Goal: Task Accomplishment & Management: Manage account settings

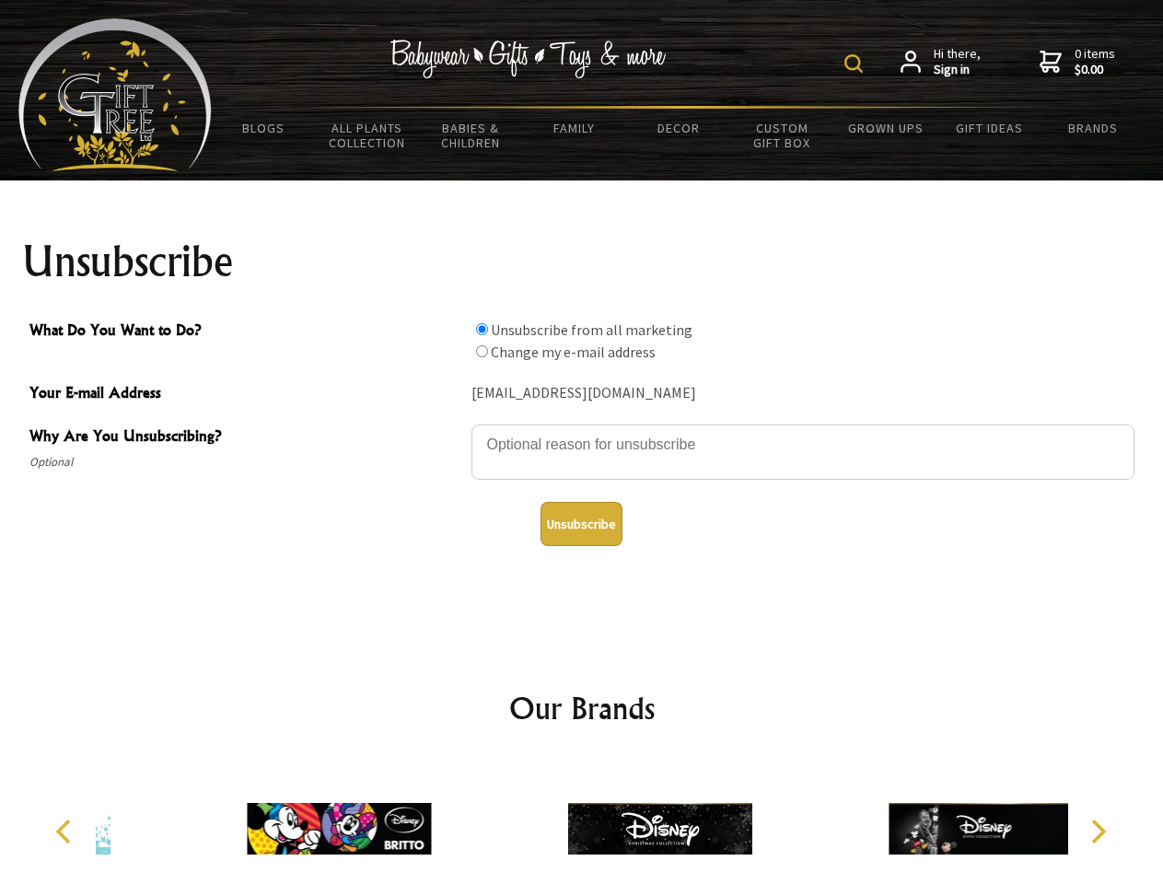
click at [856, 64] on img at bounding box center [853, 63] width 18 height 18
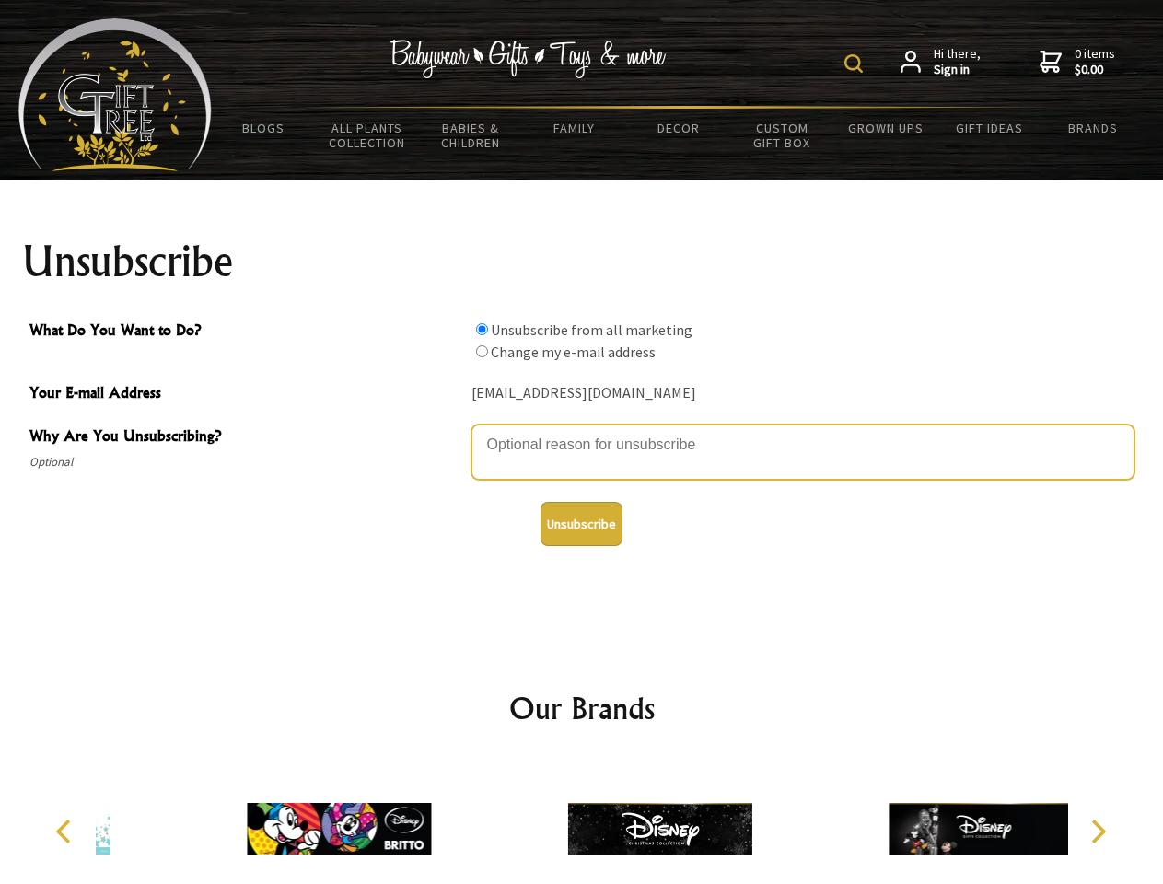
click at [582, 431] on textarea "Why Are You Unsubscribing?" at bounding box center [802, 451] width 663 height 55
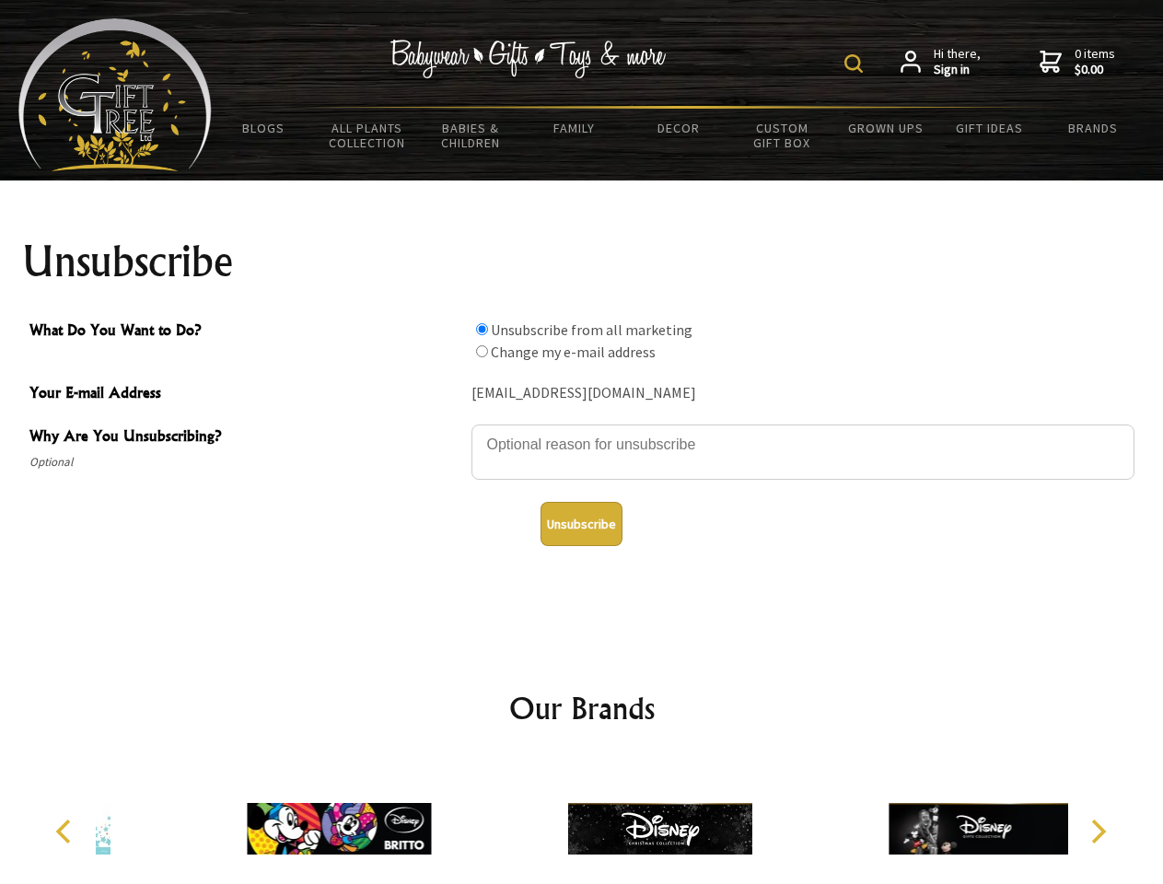
click at [481, 329] on input "What Do You Want to Do?" at bounding box center [482, 329] width 12 height 12
click at [481, 351] on input "What Do You Want to Do?" at bounding box center [482, 351] width 12 height 12
radio input "true"
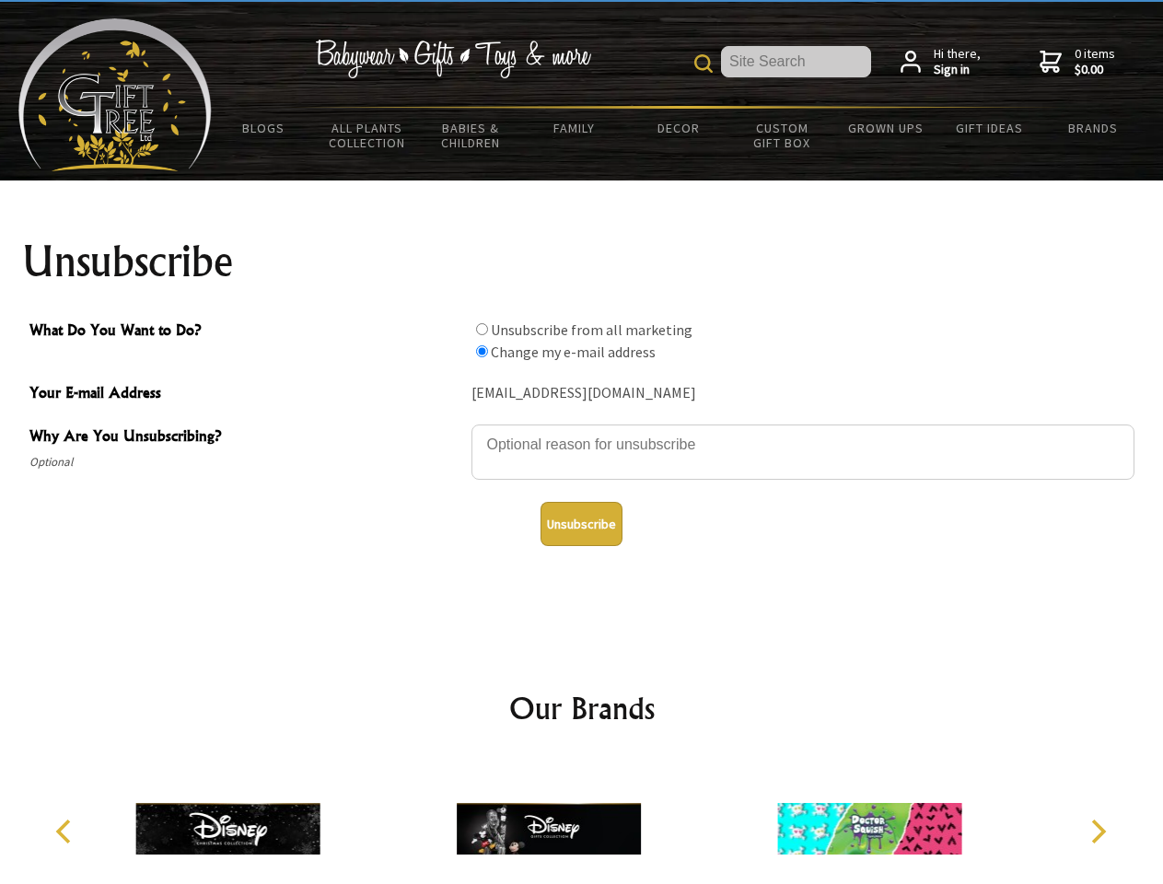
click at [581, 524] on button "Unsubscribe" at bounding box center [581, 524] width 82 height 44
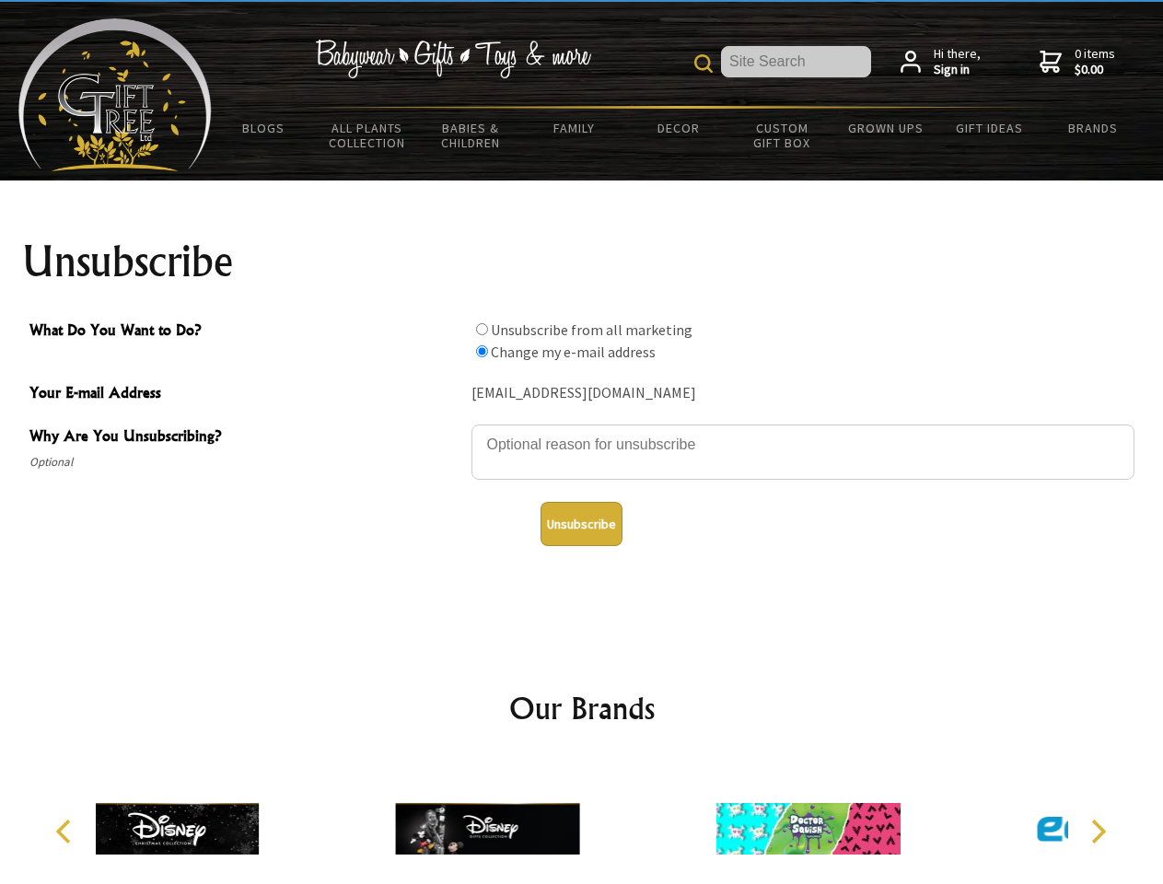
click at [582, 821] on div at bounding box center [487, 832] width 320 height 144
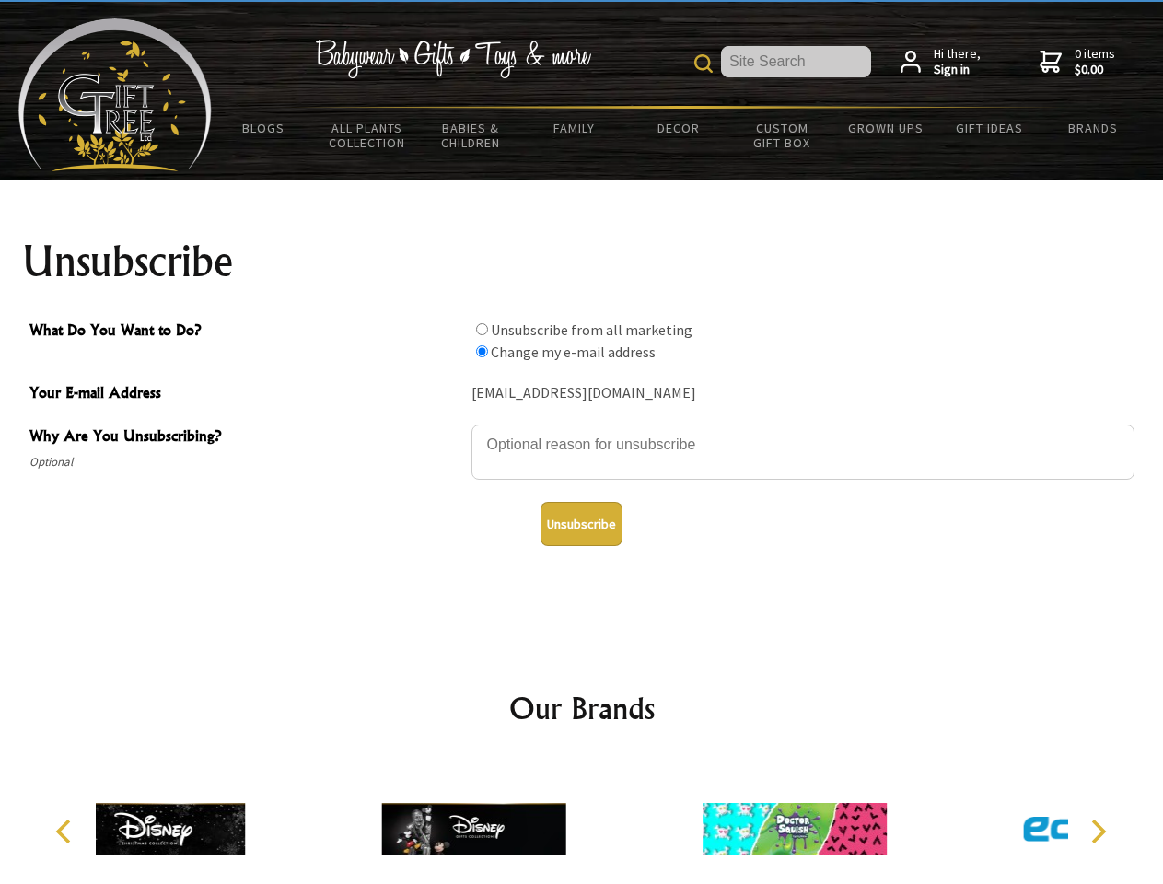
click at [66, 831] on icon "Previous" at bounding box center [65, 831] width 24 height 24
click at [1097, 831] on icon "Next" at bounding box center [1096, 831] width 24 height 24
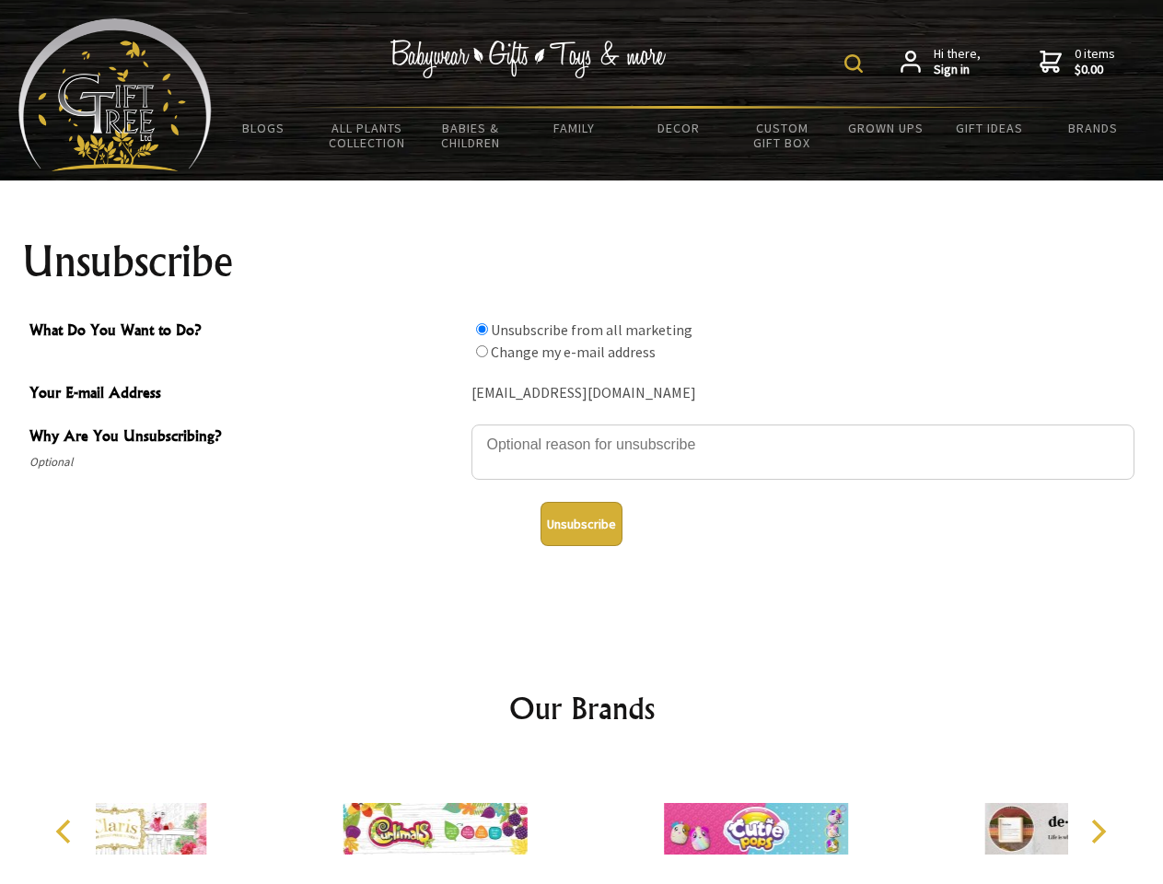
click at [856, 64] on img at bounding box center [853, 63] width 18 height 18
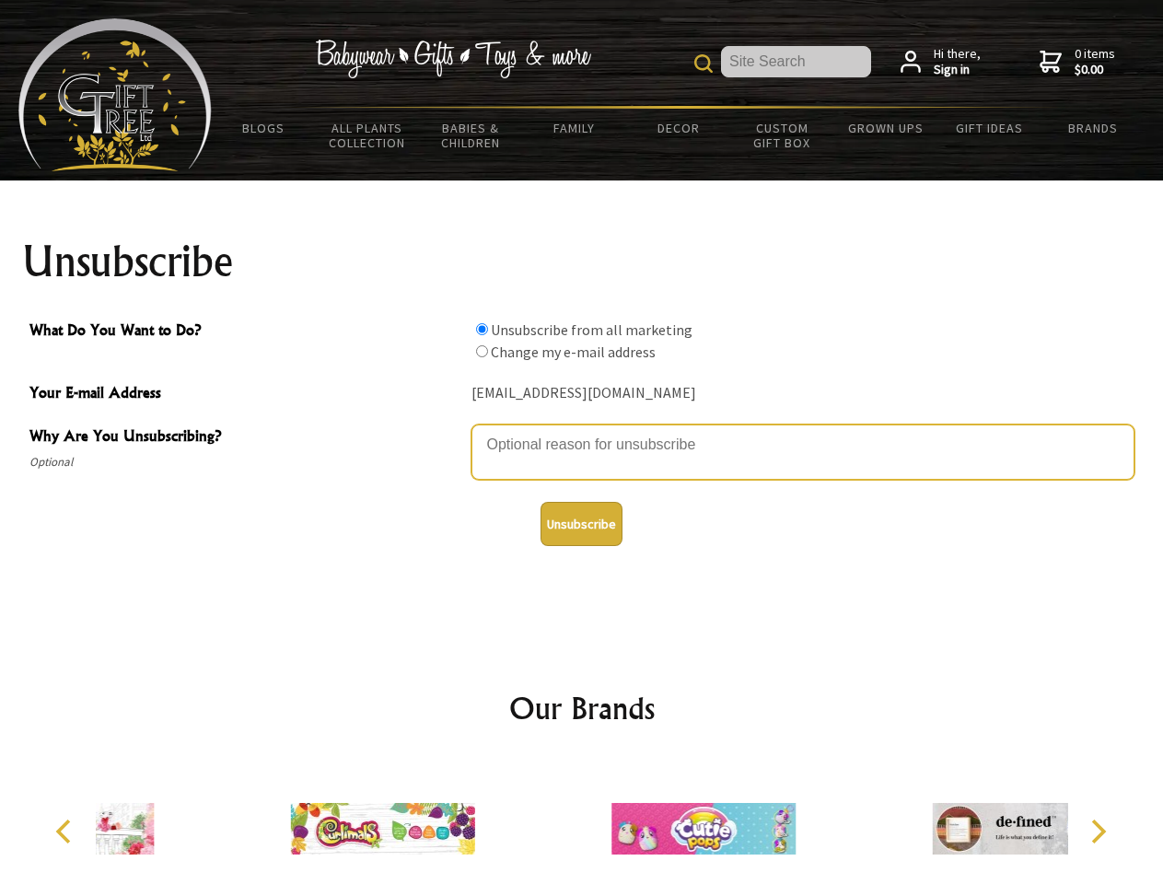
click at [582, 431] on textarea "Why Are You Unsubscribing?" at bounding box center [802, 451] width 663 height 55
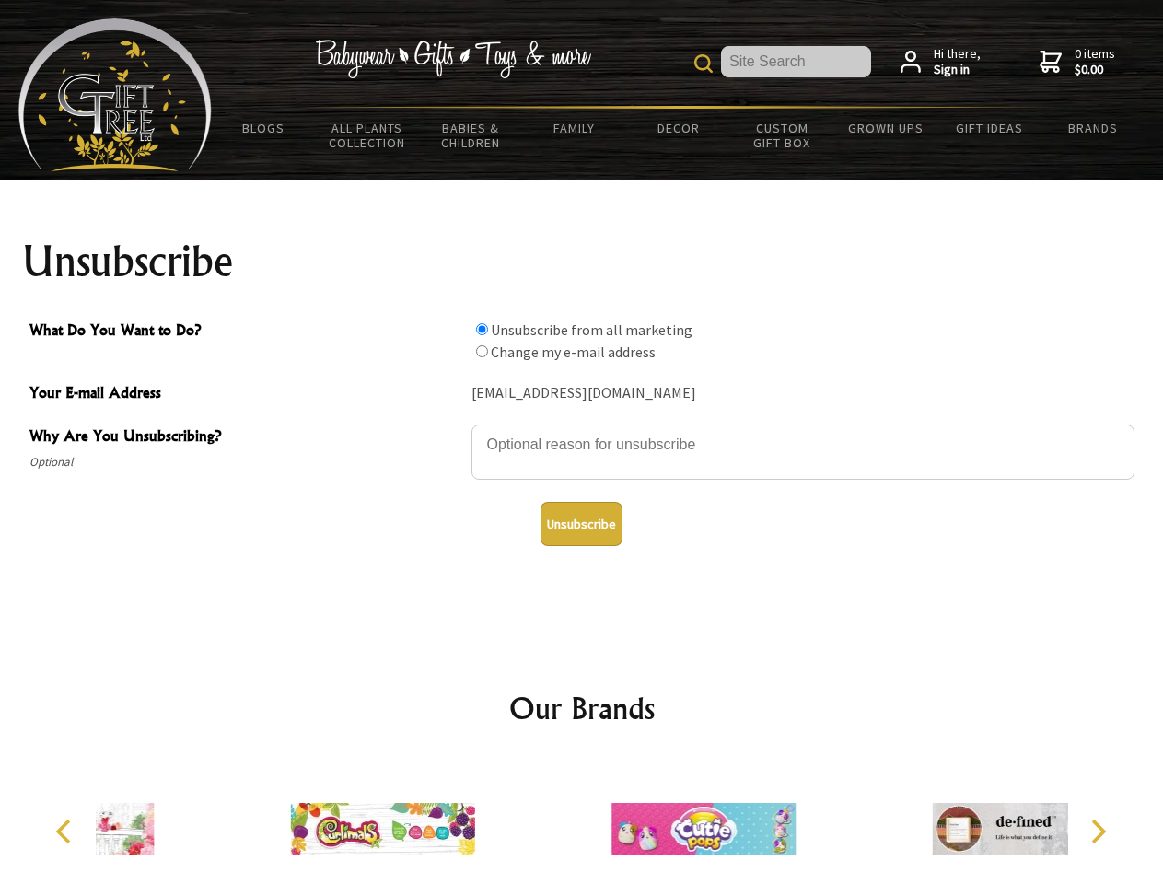
click at [481, 329] on input "What Do You Want to Do?" at bounding box center [482, 329] width 12 height 12
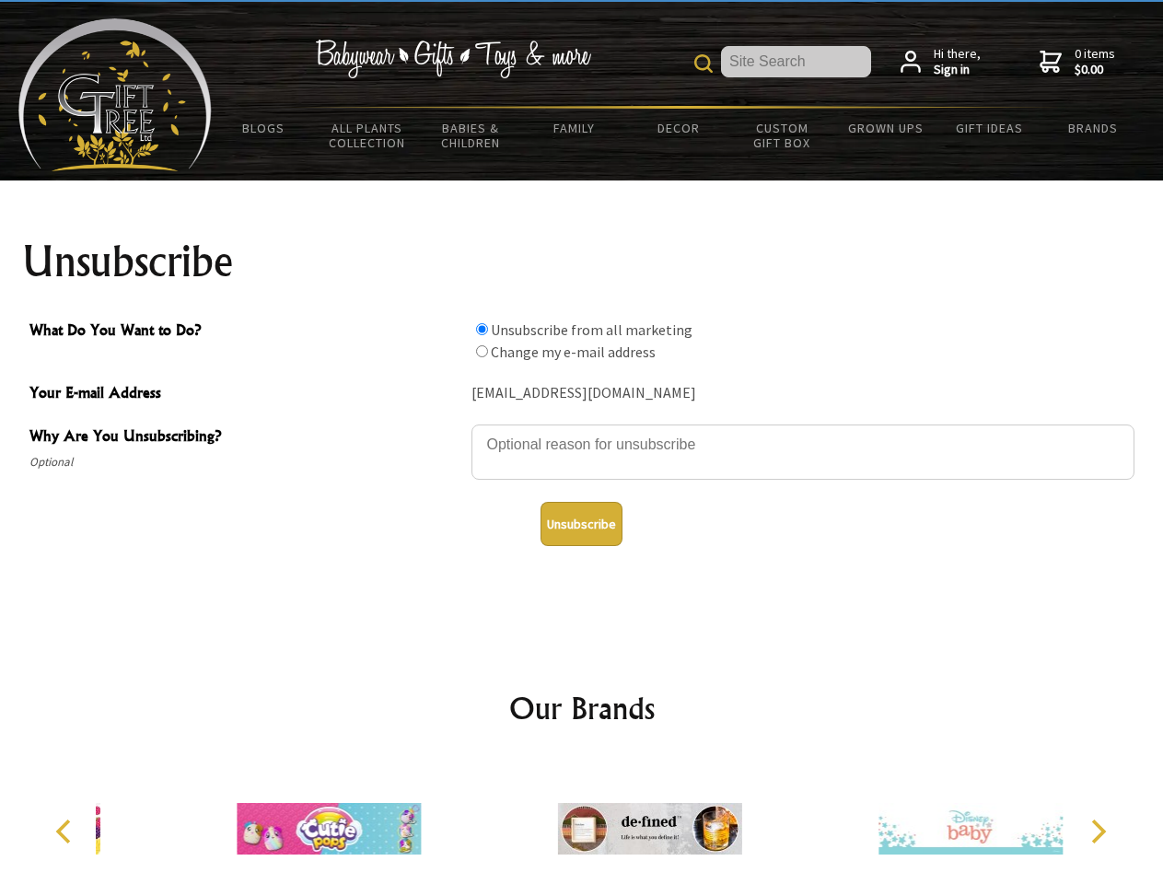
click at [481, 351] on input "What Do You Want to Do?" at bounding box center [482, 351] width 12 height 12
radio input "true"
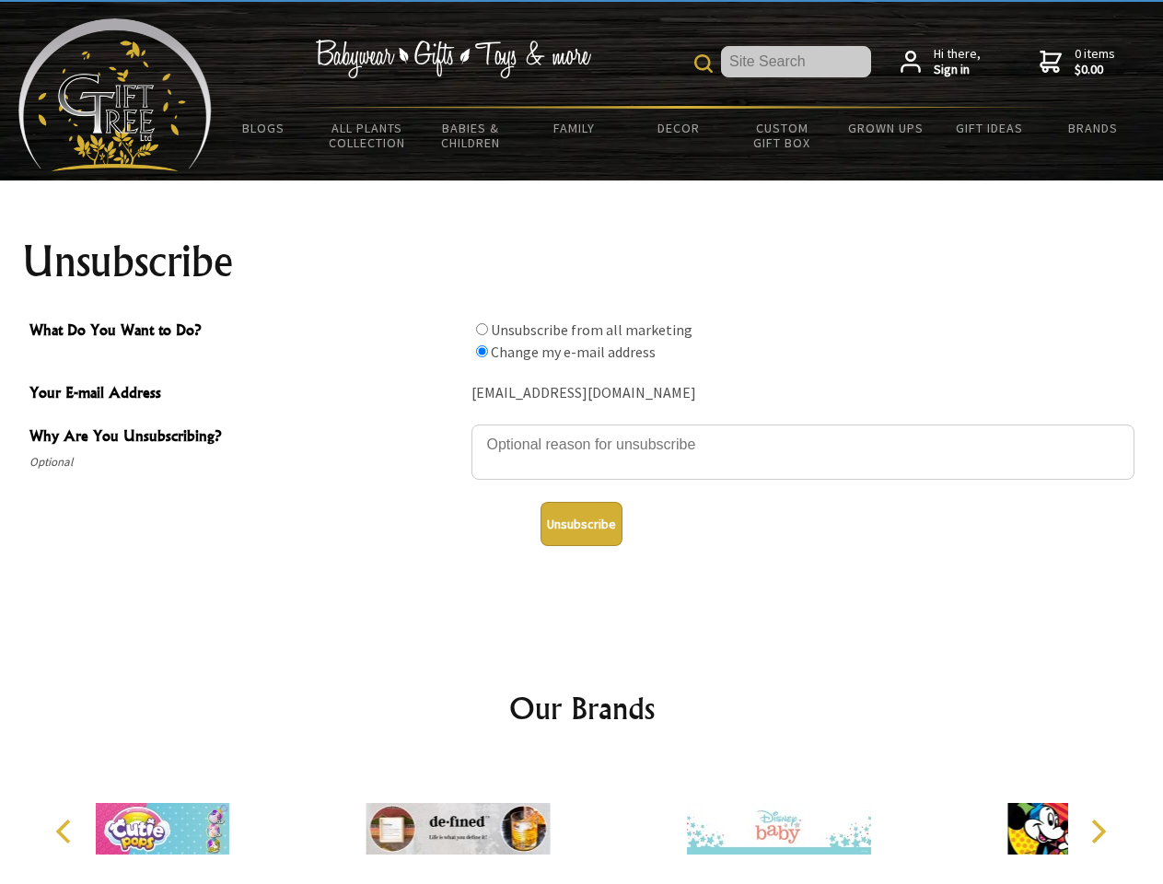
click at [581, 524] on button "Unsubscribe" at bounding box center [581, 524] width 82 height 44
click at [66, 831] on icon "Previous" at bounding box center [65, 831] width 24 height 24
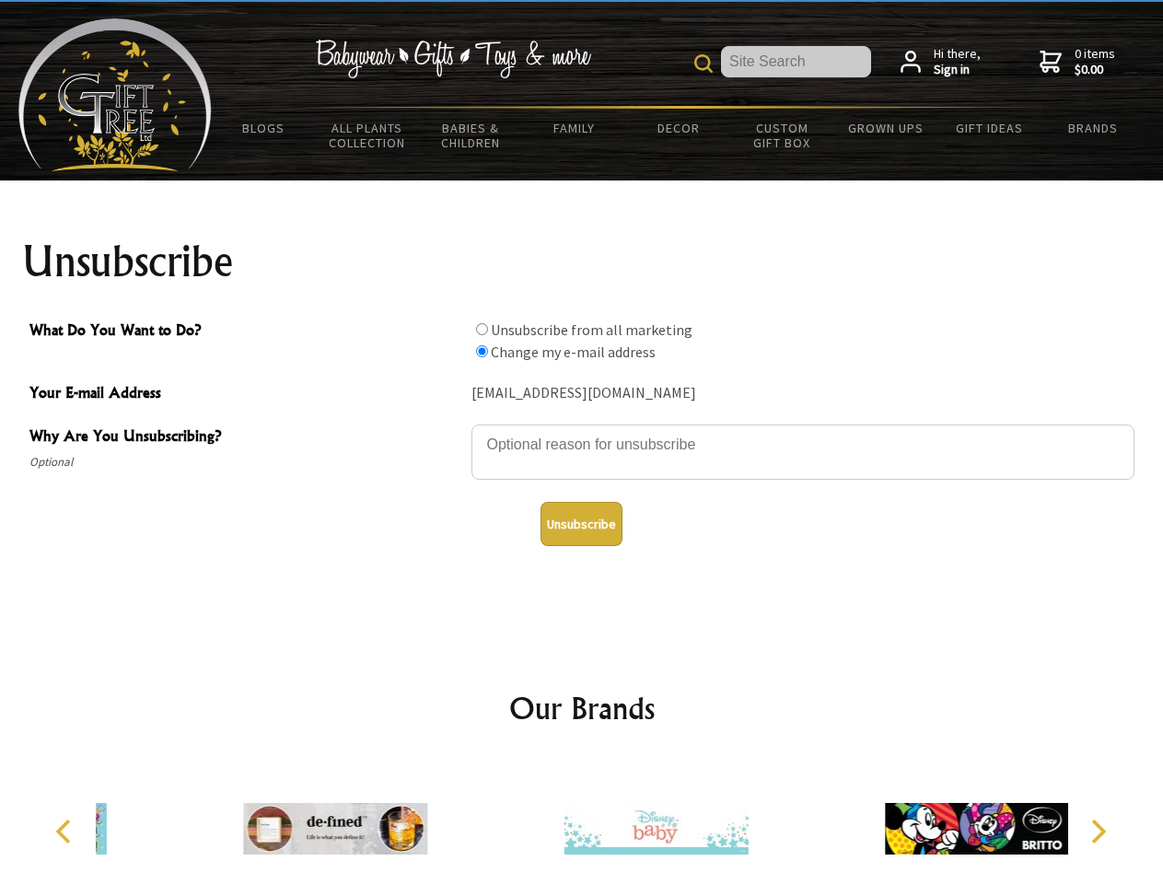
click at [1097, 831] on icon "Next" at bounding box center [1096, 831] width 24 height 24
